Goal: Find specific page/section: Find specific page/section

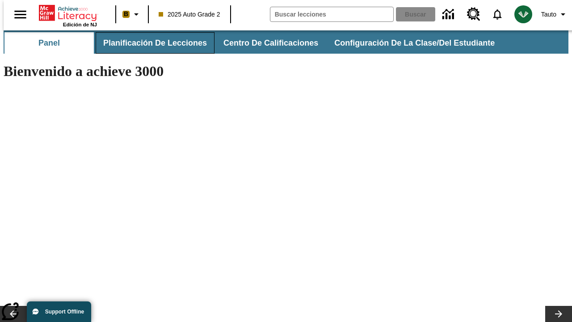
click at [150, 43] on button "Planificación de lecciones" at bounding box center [155, 42] width 119 height 21
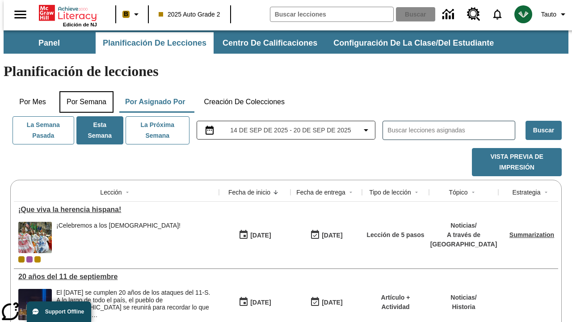
click at [84, 91] on button "Por semana" at bounding box center [86, 101] width 54 height 21
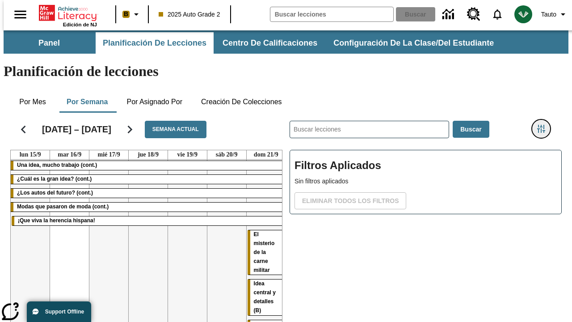
click at [544, 125] on icon "Menú lateral de filtros" at bounding box center [541, 129] width 8 height 8
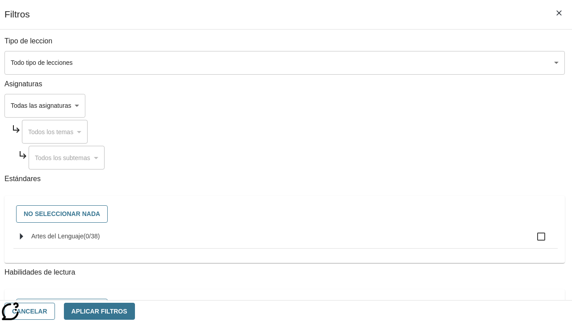
click at [394, 105] on body "Saltar al contenido principal Edición de NJ B 2025 Auto Grade 2 Buscar 0 Tauto …" at bounding box center [286, 221] width 565 height 382
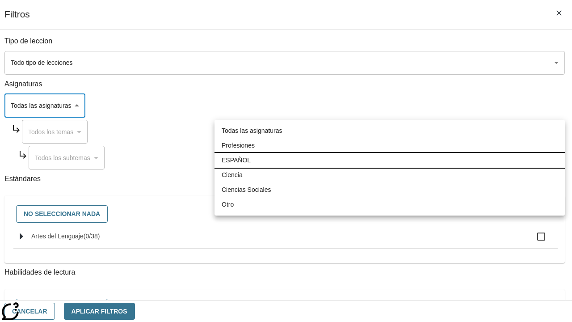
click at [390, 160] on li "ESPAÑOL" at bounding box center [390, 160] width 350 height 15
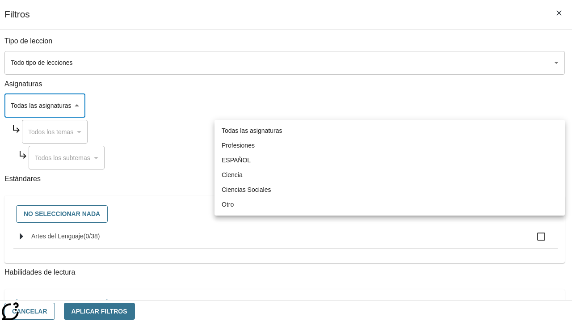
type input "1"
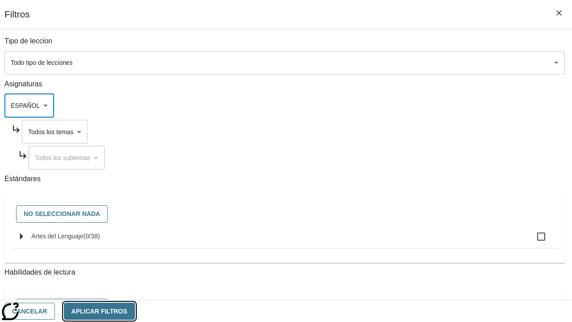
click at [135, 311] on button "Aplicar Filtros" at bounding box center [99, 311] width 71 height 17
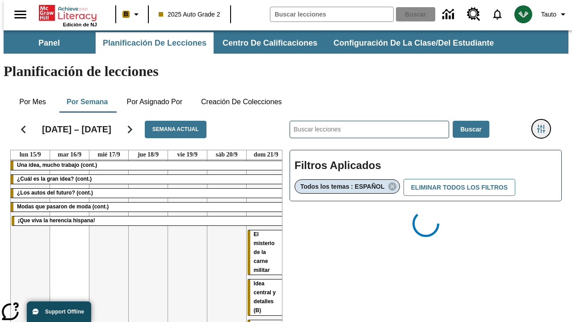
click at [544, 125] on icon "Menú lateral de filtros" at bounding box center [541, 129] width 8 height 8
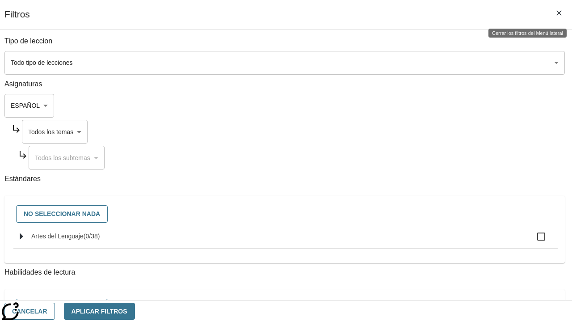
click at [403, 131] on body "Saltar al contenido principal Edición de NJ B 2025 Auto Grade 2 Buscar 0 Tauto …" at bounding box center [286, 263] width 565 height 466
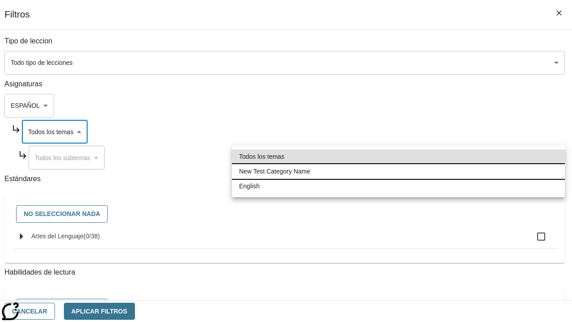
click at [398, 171] on li "New Test Category Name" at bounding box center [398, 171] width 333 height 15
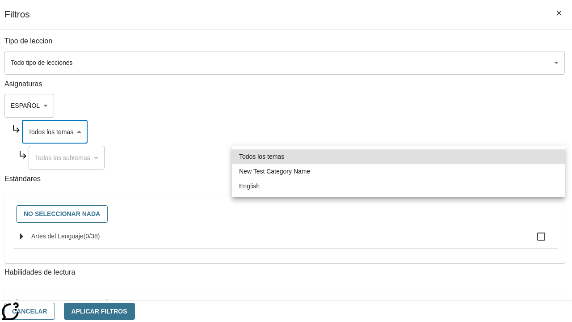
type input "265"
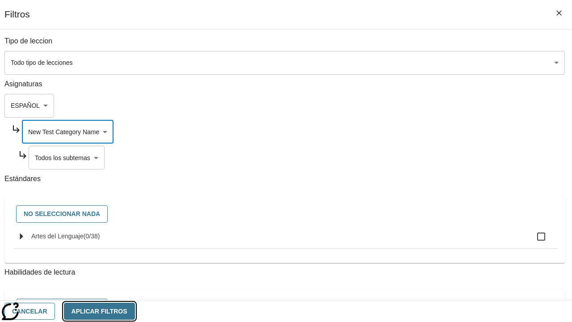
click at [135, 311] on button "Aplicar Filtros" at bounding box center [99, 311] width 71 height 17
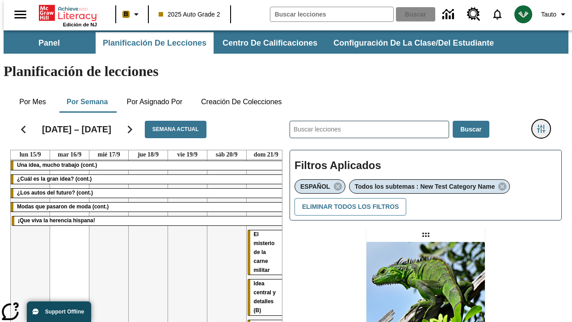
click at [544, 125] on icon "Menú lateral de filtros" at bounding box center [541, 129] width 8 height 8
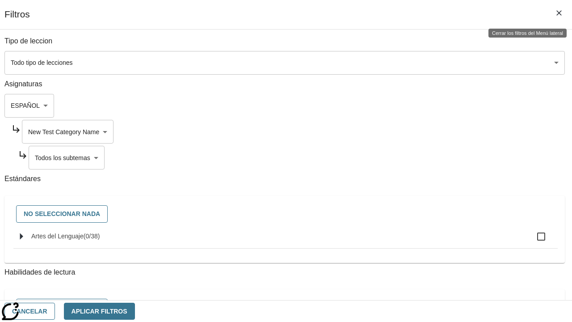
click at [406, 157] on body "Saltar al contenido principal Edición de NJ B 2025 Auto Grade 2 Buscar 0 Tauto …" at bounding box center [286, 272] width 565 height 485
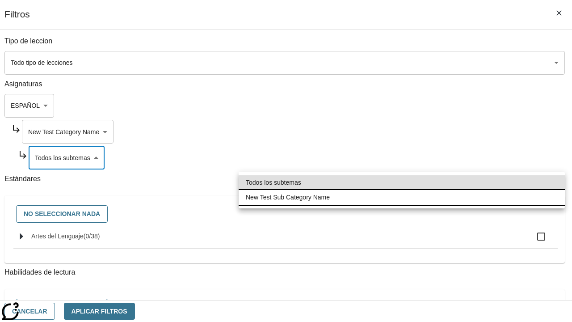
click at [402, 197] on li "New Test Sub Category Name" at bounding box center [402, 197] width 326 height 15
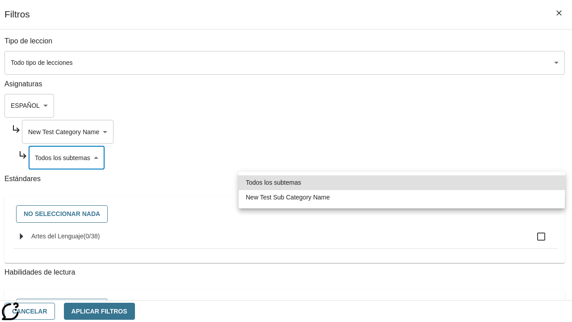
type input "2232"
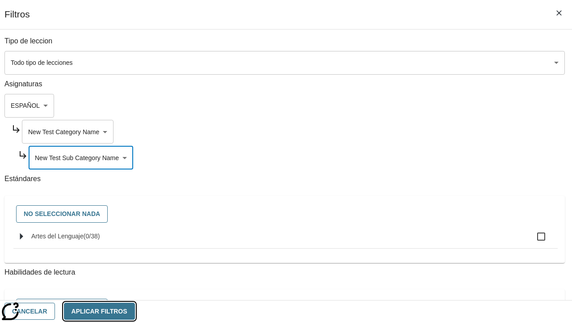
click at [135, 311] on button "Aplicar Filtros" at bounding box center [99, 311] width 71 height 17
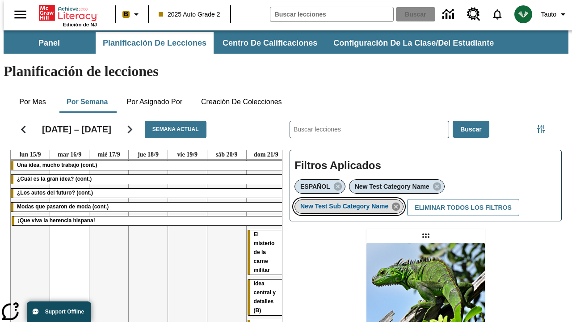
click at [399, 202] on icon "Eliminar New Test Sub Category Name el ítem seleccionado del filtro" at bounding box center [396, 207] width 10 height 10
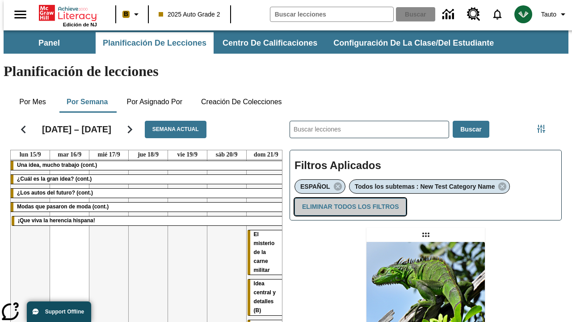
click at [349, 198] on button "Eliminar todos los filtros" at bounding box center [351, 206] width 112 height 17
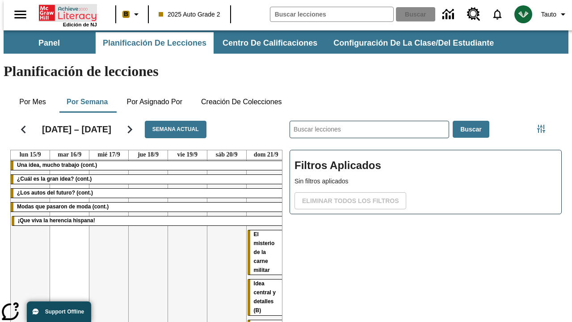
click at [64, 12] on icon "Portada" at bounding box center [68, 13] width 59 height 18
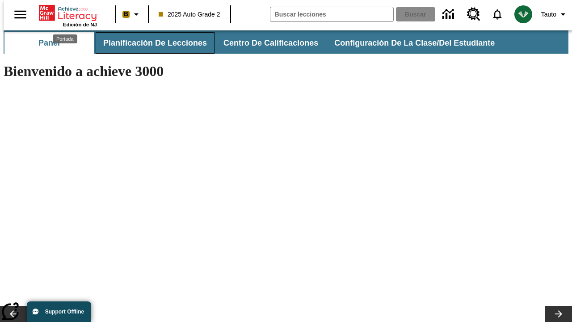
click at [150, 43] on button "Planificación de lecciones" at bounding box center [155, 42] width 119 height 21
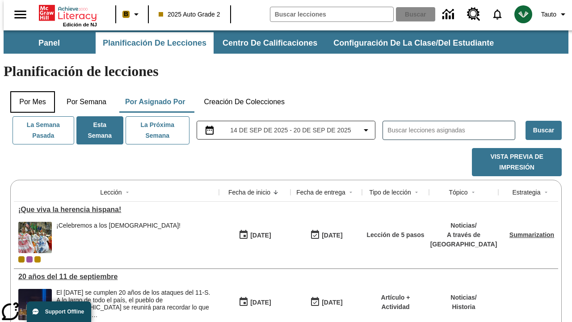
click at [29, 91] on button "Por mes" at bounding box center [32, 101] width 45 height 21
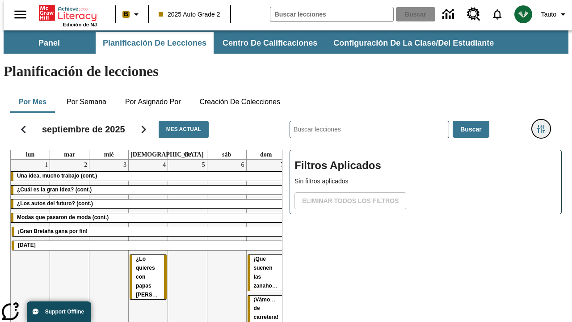
click at [544, 125] on icon "Menú lateral de filtros" at bounding box center [541, 129] width 8 height 8
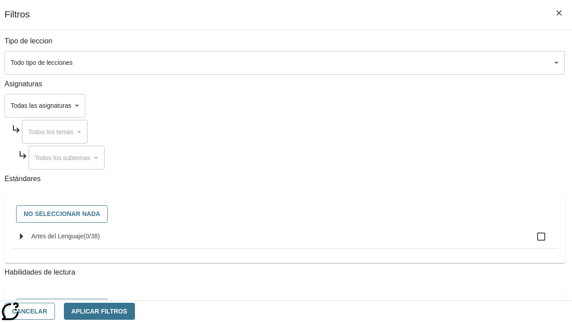
click at [394, 105] on body "Saltar al contenido principal Edición de NJ B 2025 Auto Grade 2 Buscar 0 Tauto …" at bounding box center [286, 221] width 565 height 382
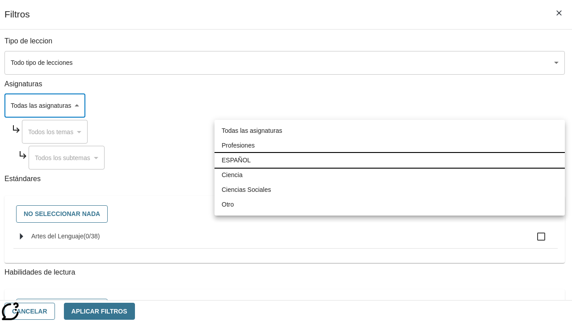
click at [390, 160] on li "ESPAÑOL" at bounding box center [390, 160] width 350 height 15
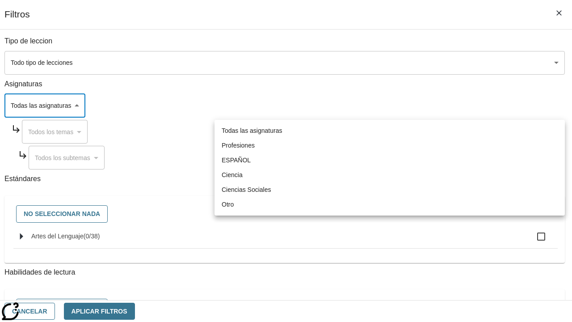
type input "1"
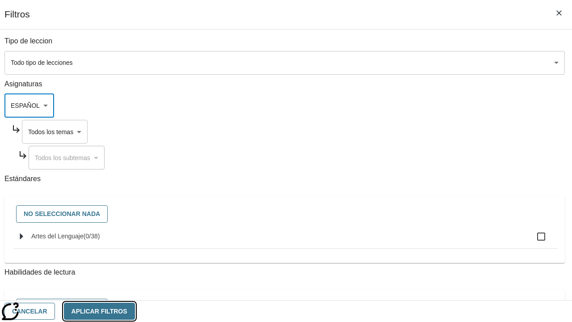
click at [135, 311] on button "Aplicar Filtros" at bounding box center [99, 311] width 71 height 17
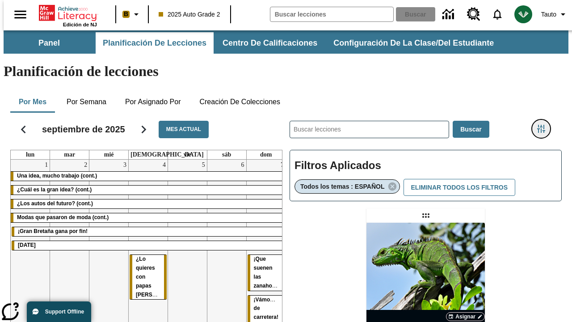
click at [544, 125] on icon "Menú lateral de filtros" at bounding box center [541, 129] width 8 height 8
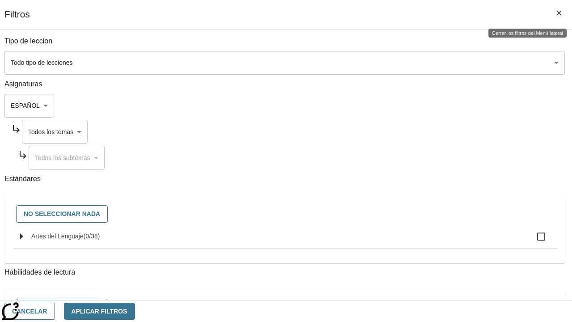
click at [403, 131] on body "Saltar al contenido principal Edición de NJ B 2025 Auto Grade 2 Buscar 0 Tauto …" at bounding box center [286, 263] width 565 height 466
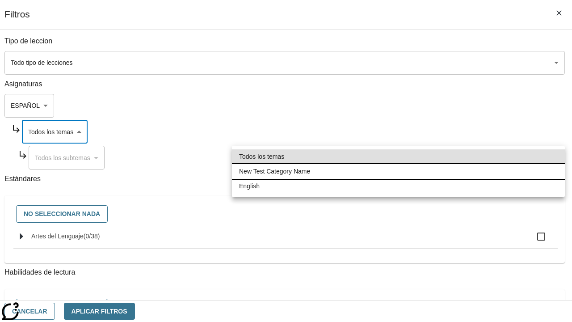
click at [398, 171] on li "New Test Category Name" at bounding box center [398, 171] width 333 height 15
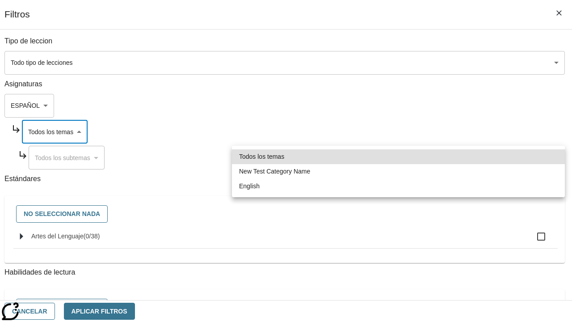
type input "265"
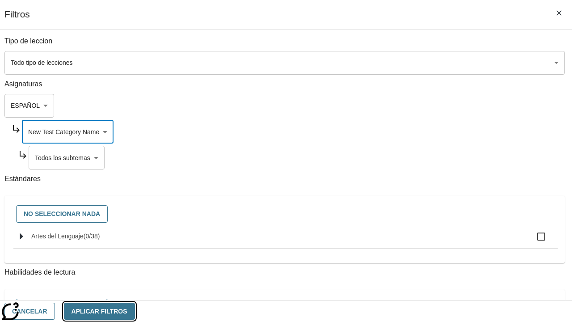
click at [135, 311] on button "Aplicar Filtros" at bounding box center [99, 311] width 71 height 17
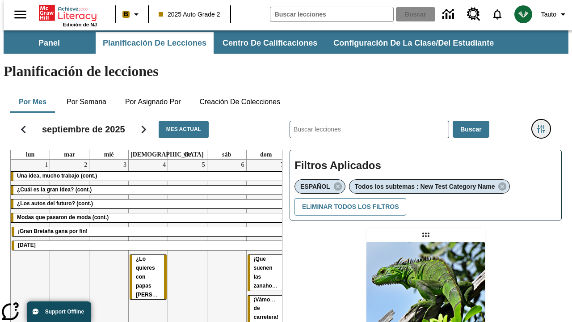
click at [544, 125] on icon "Menú lateral de filtros" at bounding box center [541, 129] width 8 height 8
